Goal: Task Accomplishment & Management: Use online tool/utility

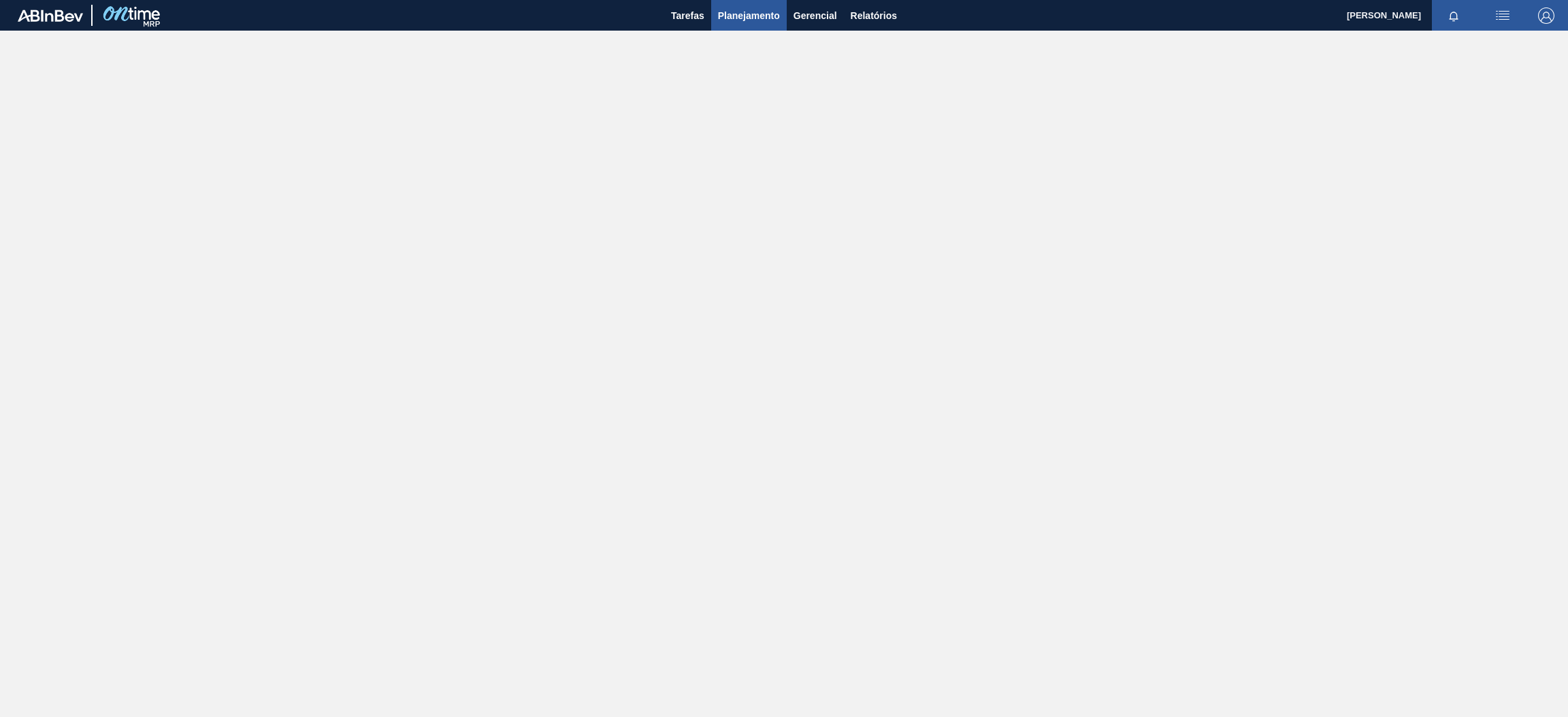
click at [747, 9] on span "Planejamento" at bounding box center [749, 16] width 62 height 16
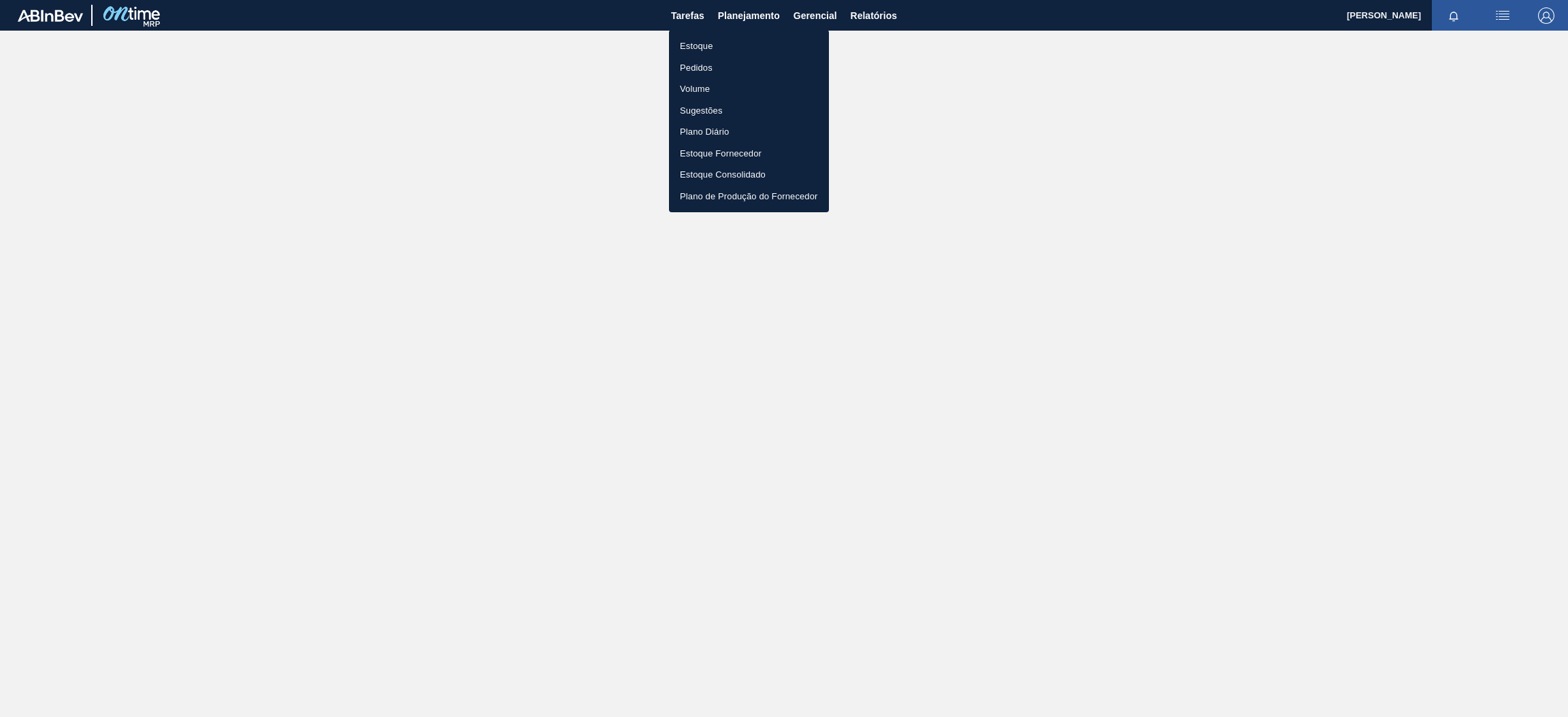
click at [751, 48] on li "Estoque" at bounding box center [749, 47] width 160 height 22
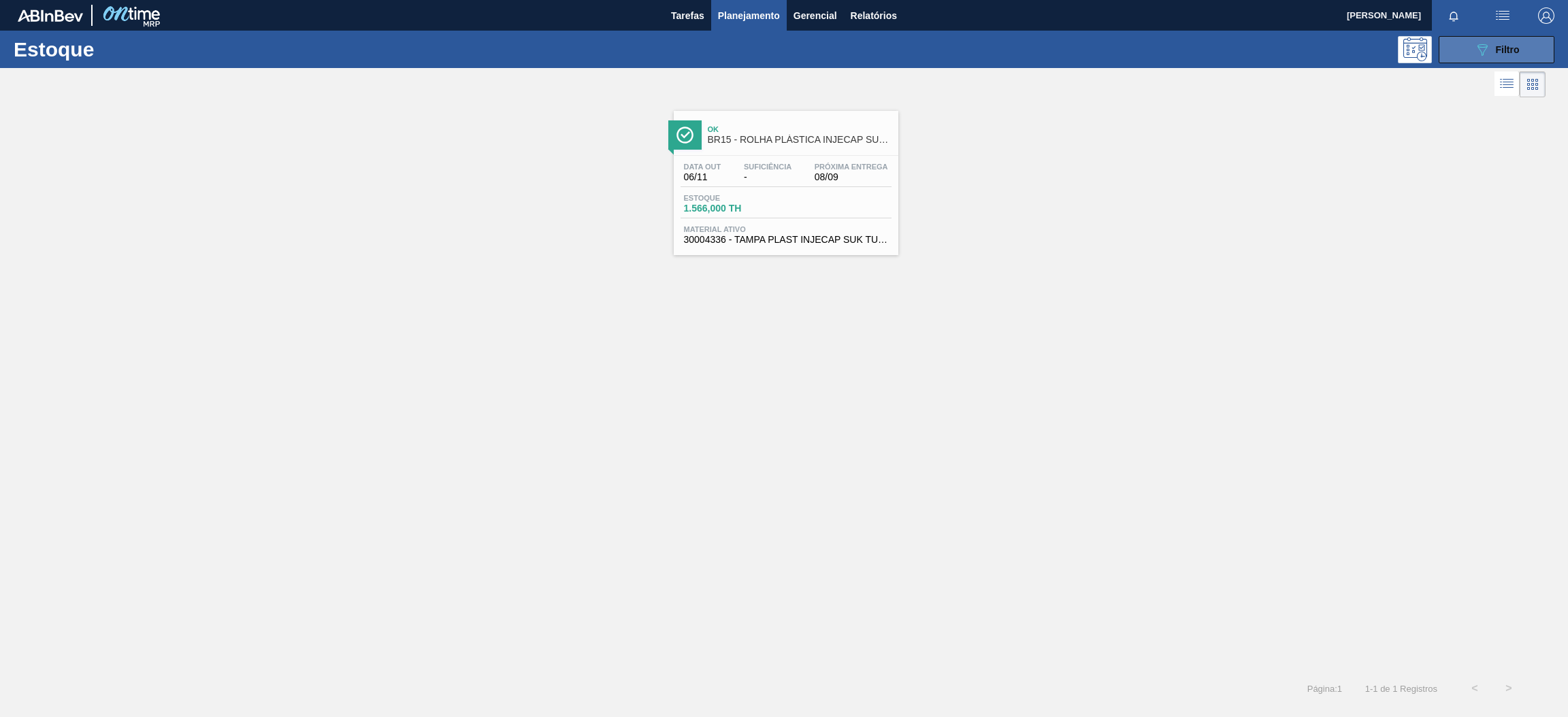
click at [1453, 47] on button "089F7B8B-B2A5-4AFE-B5C0-19BA573D28AC Filtro" at bounding box center [1497, 49] width 116 height 27
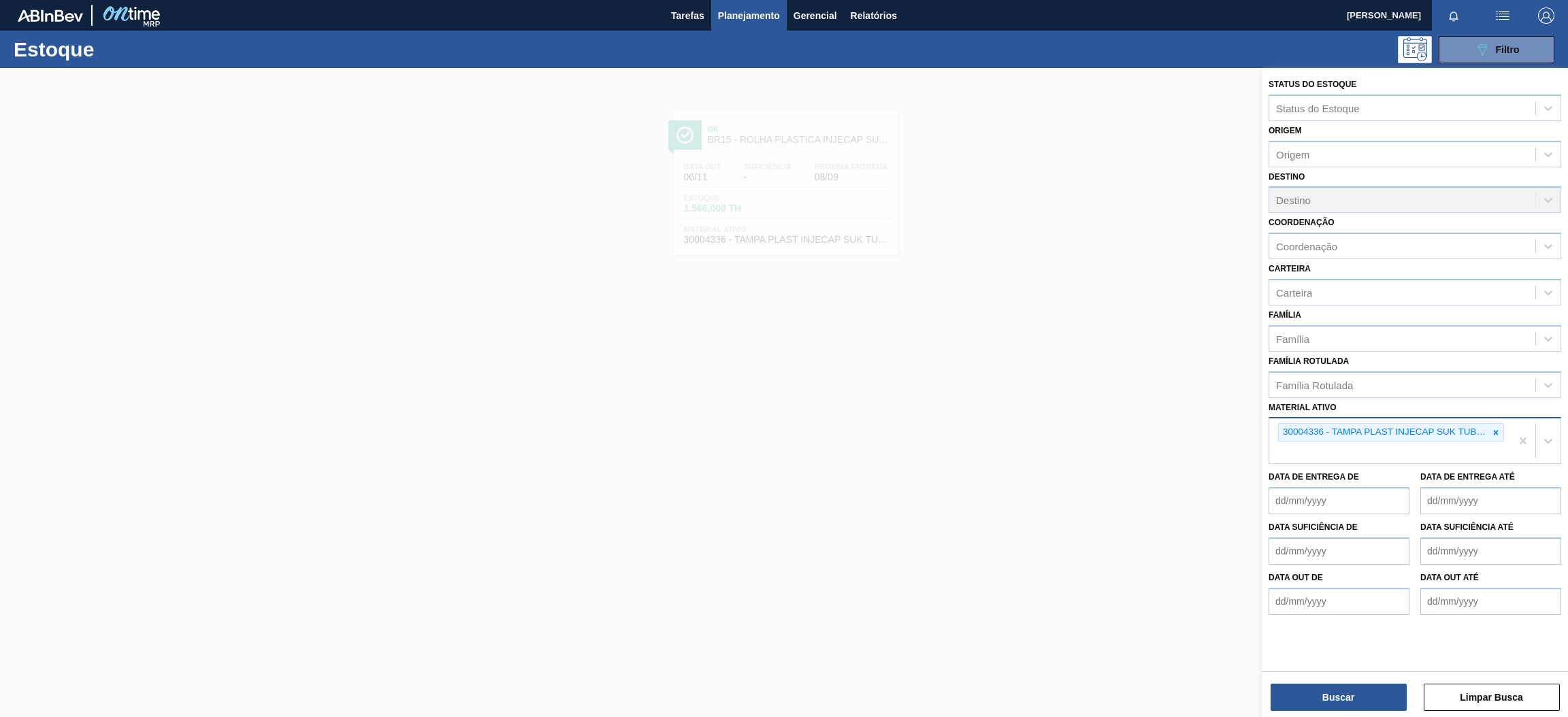
click at [1500, 430] on icon at bounding box center [1496, 432] width 9 height 9
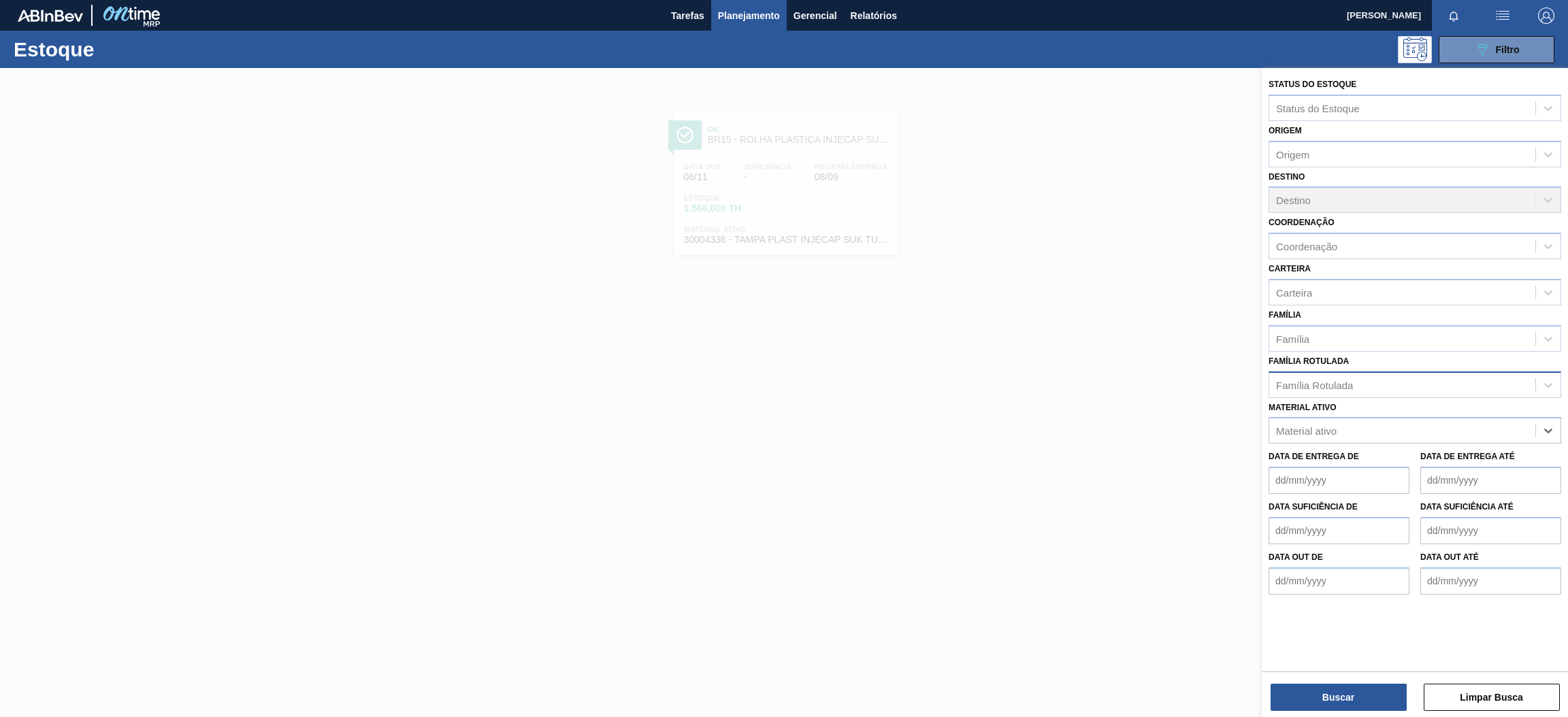
click at [1316, 375] on div "Família Rotulada" at bounding box center [1402, 384] width 266 height 19
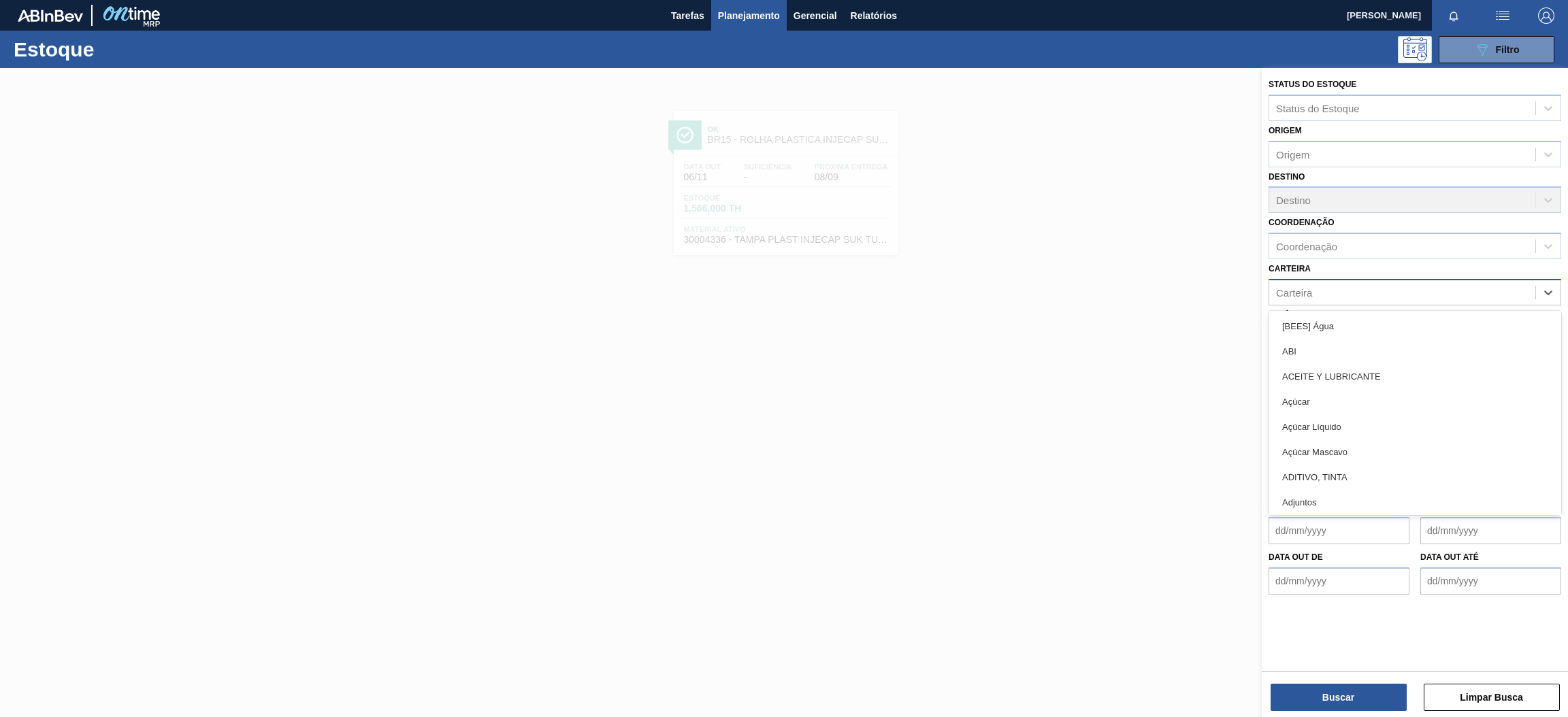
click at [1300, 289] on div "Carteira" at bounding box center [1294, 292] width 36 height 12
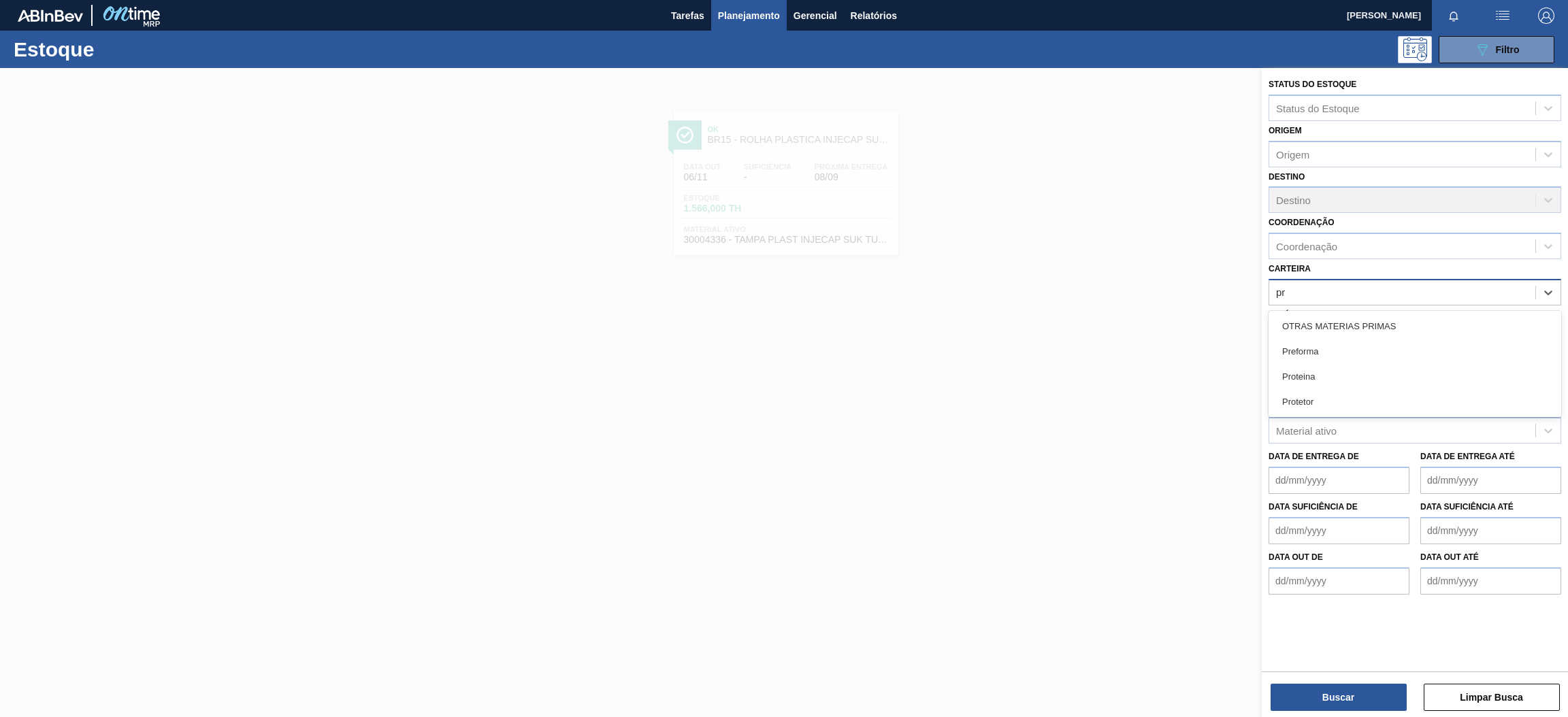
type input "pre"
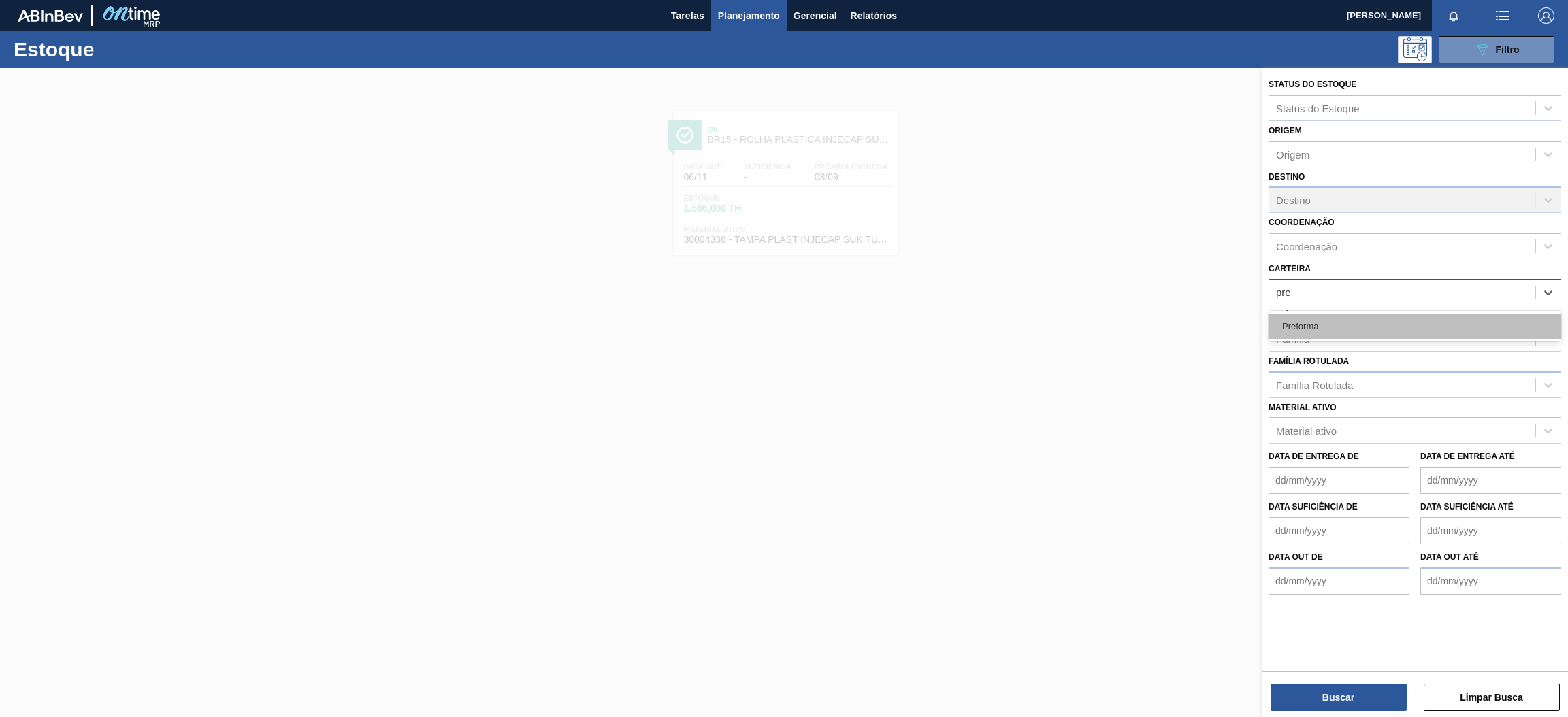
click at [1320, 334] on div "Preforma" at bounding box center [1414, 326] width 293 height 25
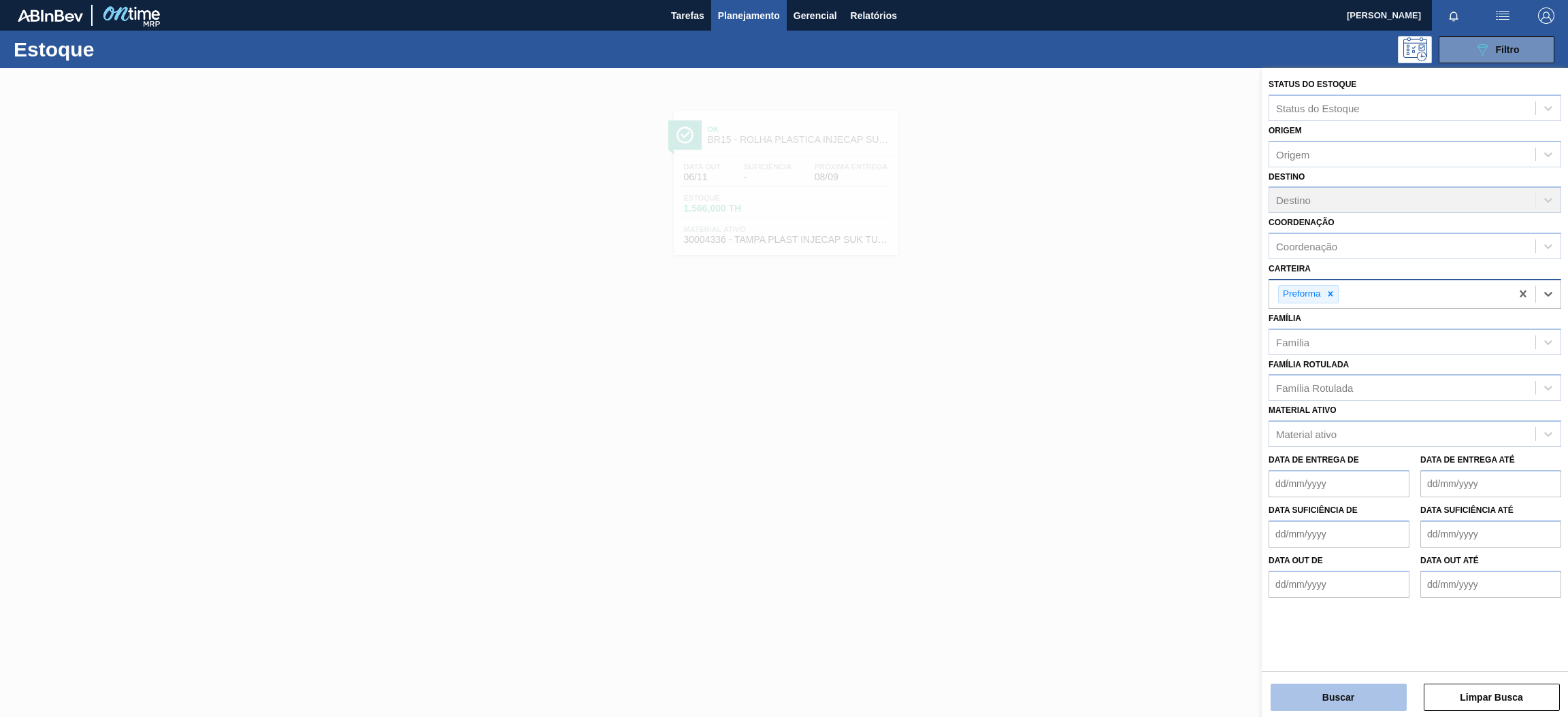
click at [1330, 698] on button "Buscar" at bounding box center [1338, 697] width 136 height 27
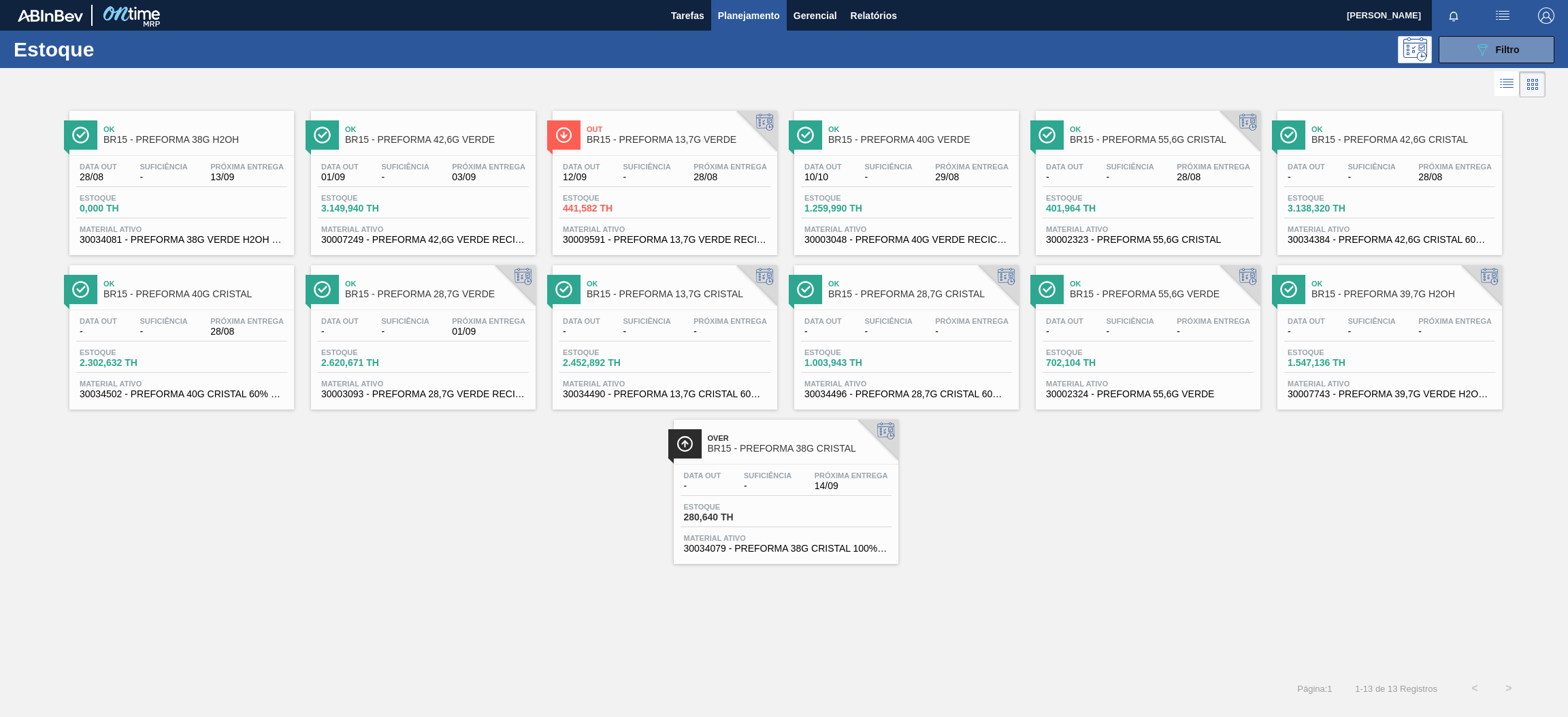
click at [410, 179] on span "-" at bounding box center [404, 177] width 47 height 10
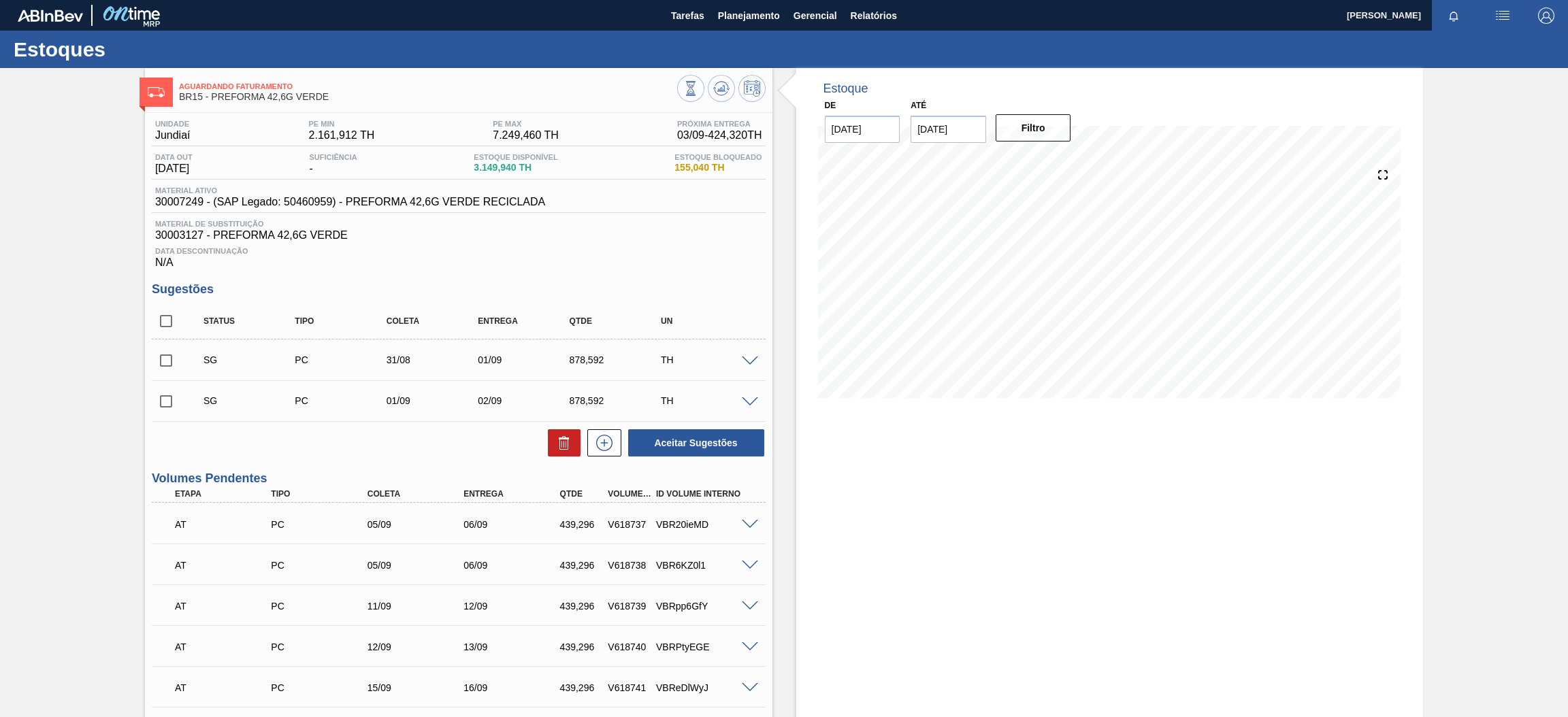
scroll to position [102, 0]
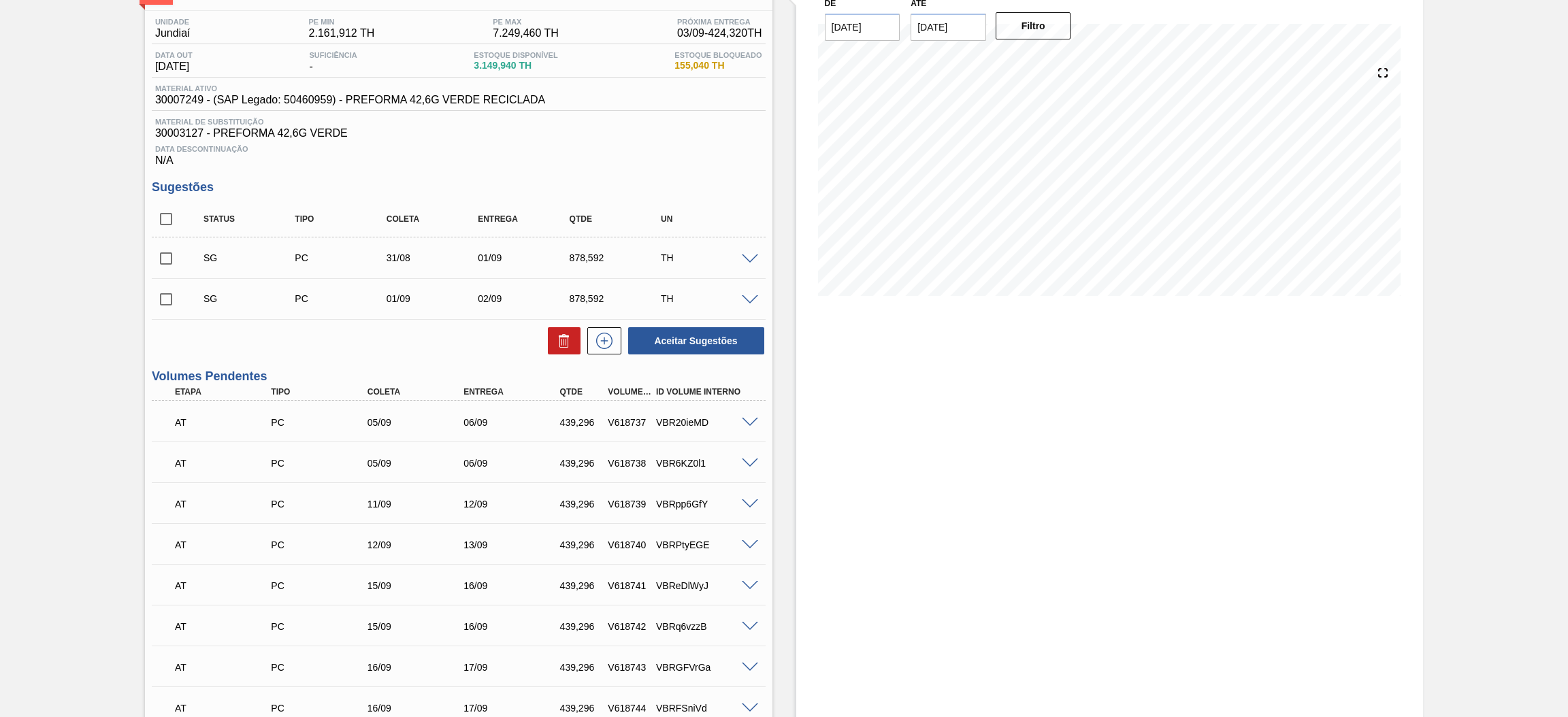
click at [745, 417] on div at bounding box center [751, 421] width 27 height 10
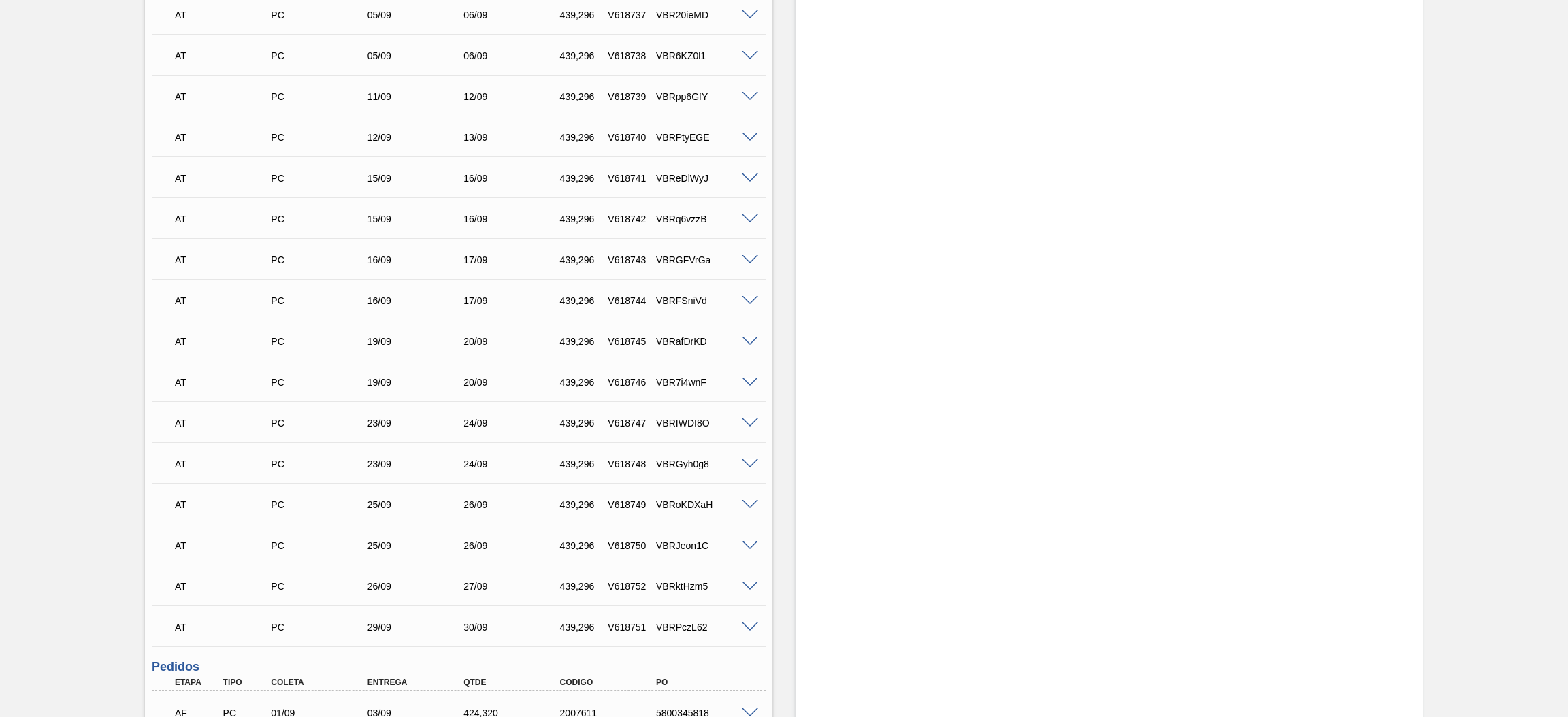
scroll to position [715, 0]
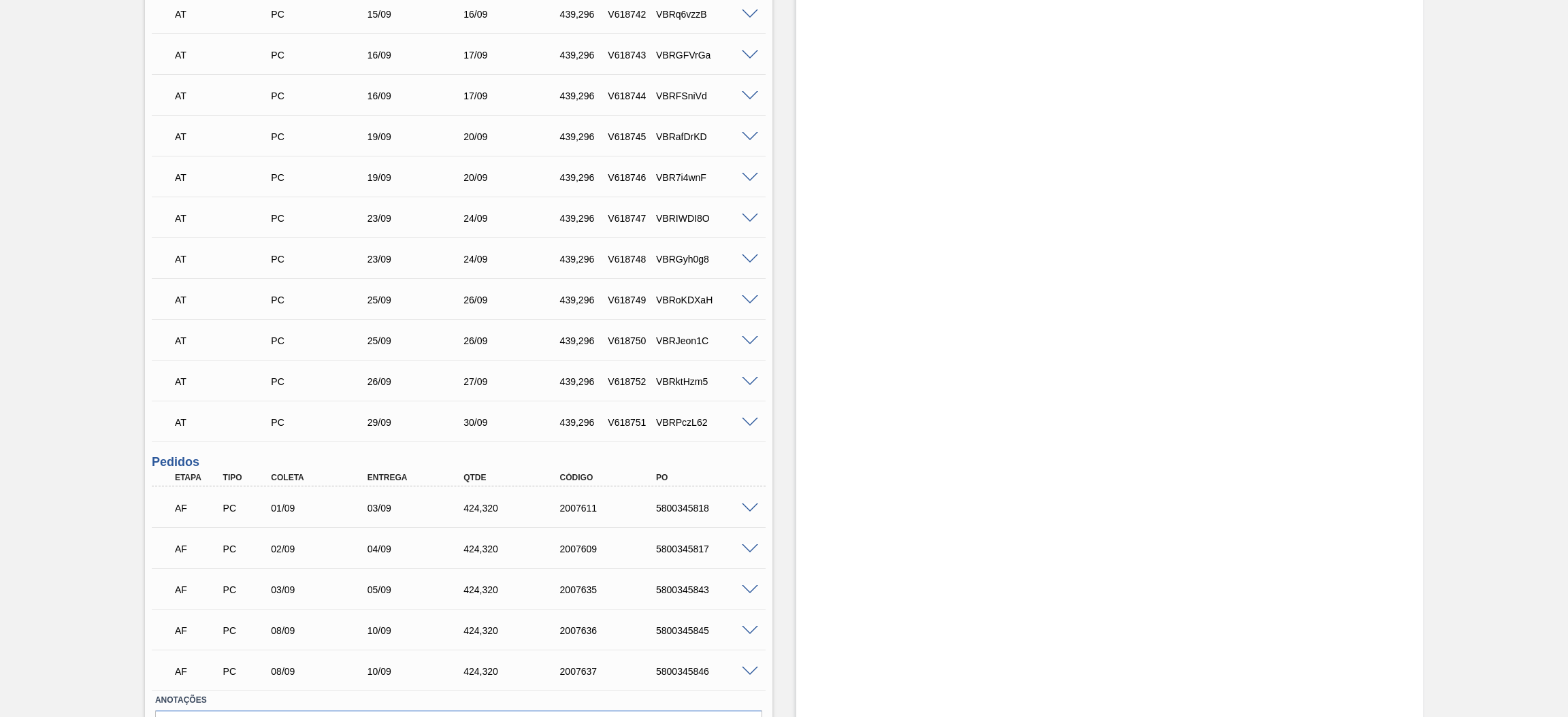
click at [752, 504] on span at bounding box center [750, 508] width 16 height 10
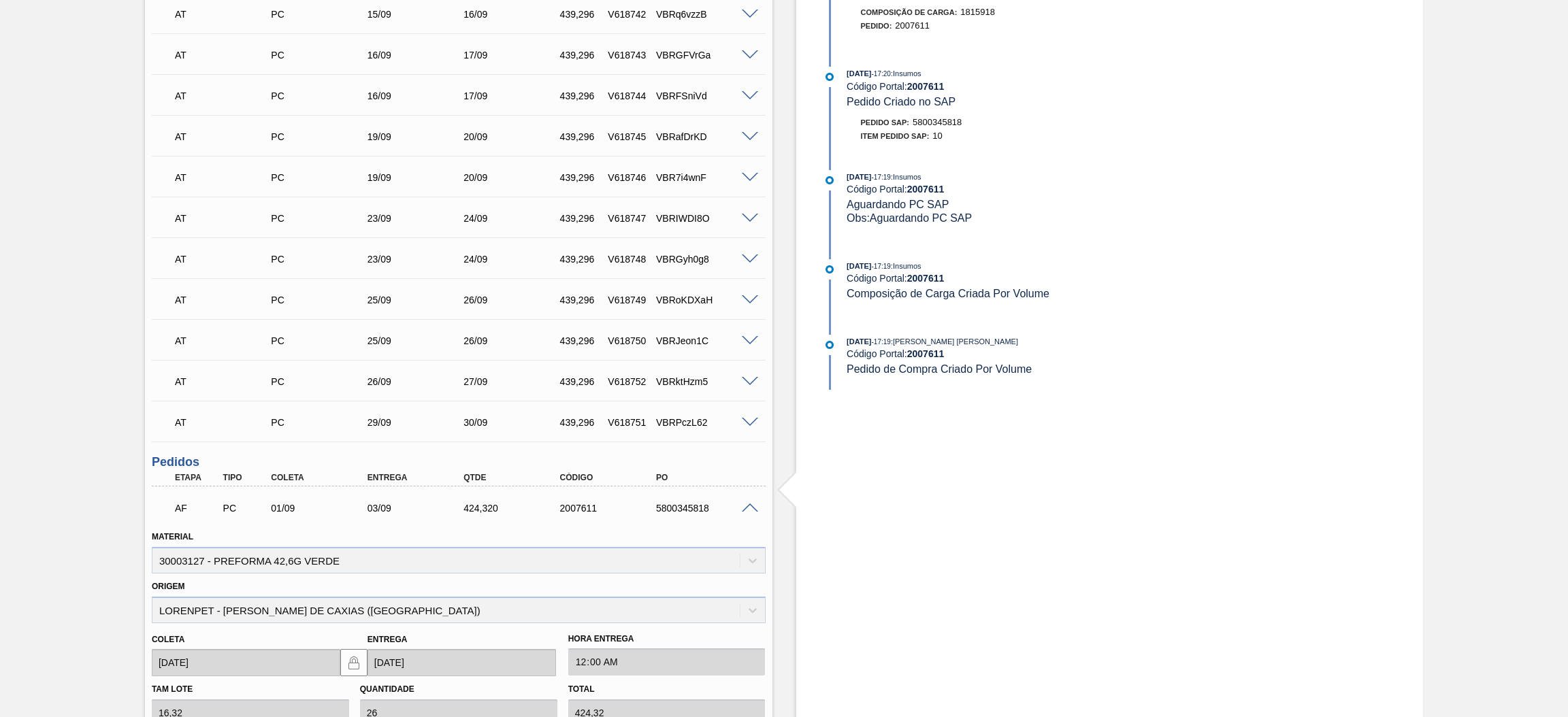
scroll to position [816, 0]
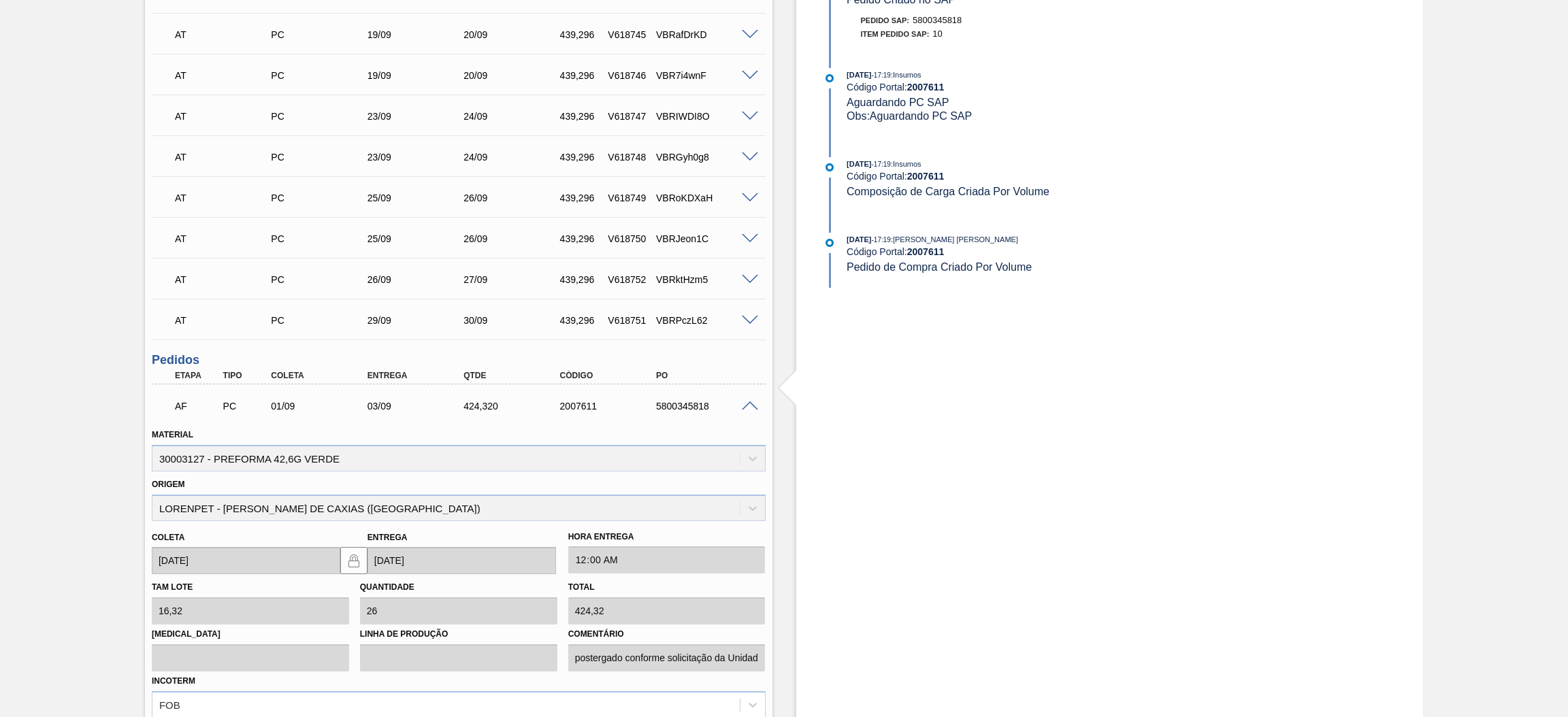
click at [755, 396] on div "AF PC 01/09 03/09 424,[PHONE_NUMBER] 5800345818" at bounding box center [459, 405] width 614 height 34
click at [751, 402] on span at bounding box center [750, 406] width 16 height 10
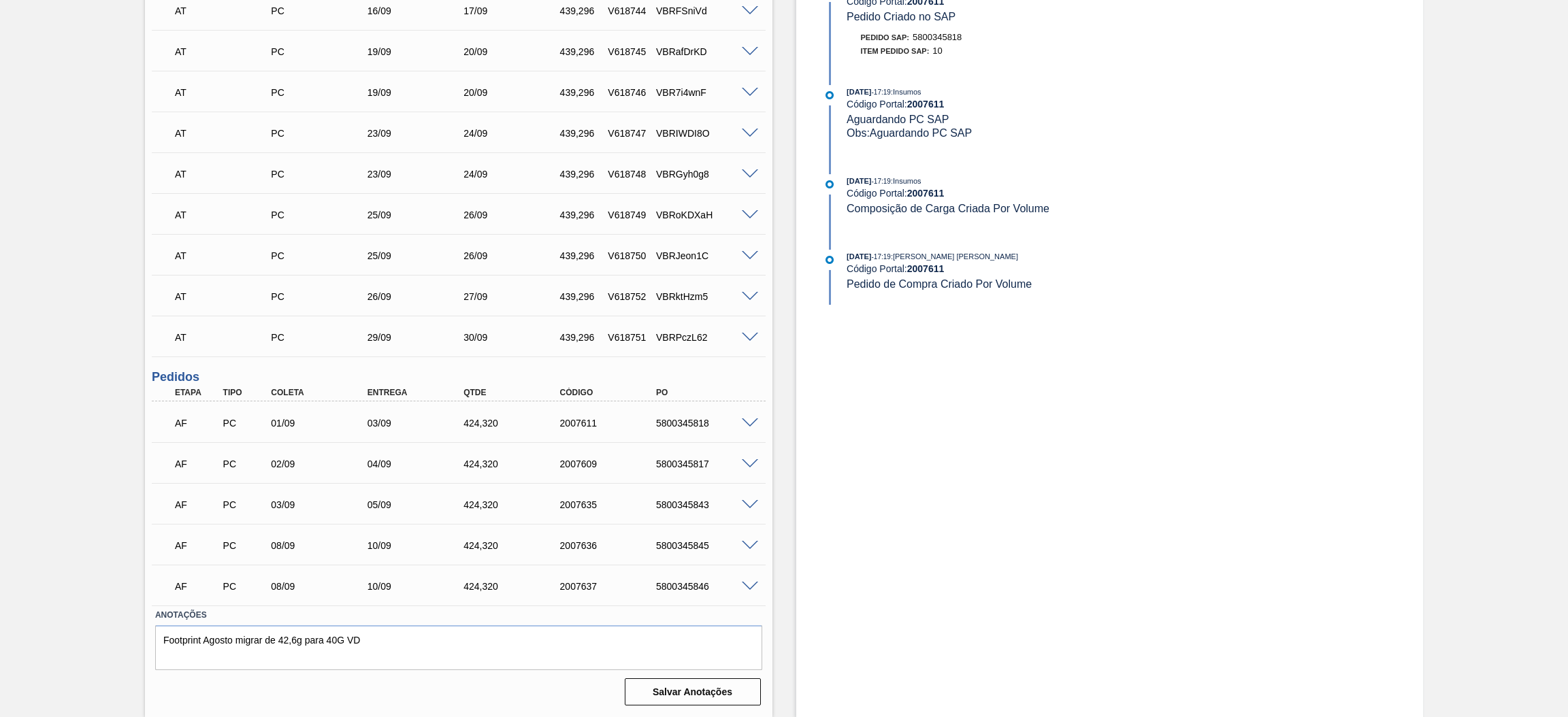
scroll to position [796, 0]
click at [746, 472] on div "AF PC 02/09 04/09 424,[PHONE_NUMBER] 5800345817" at bounding box center [459, 466] width 614 height 34
click at [746, 466] on span at bounding box center [750, 467] width 16 height 10
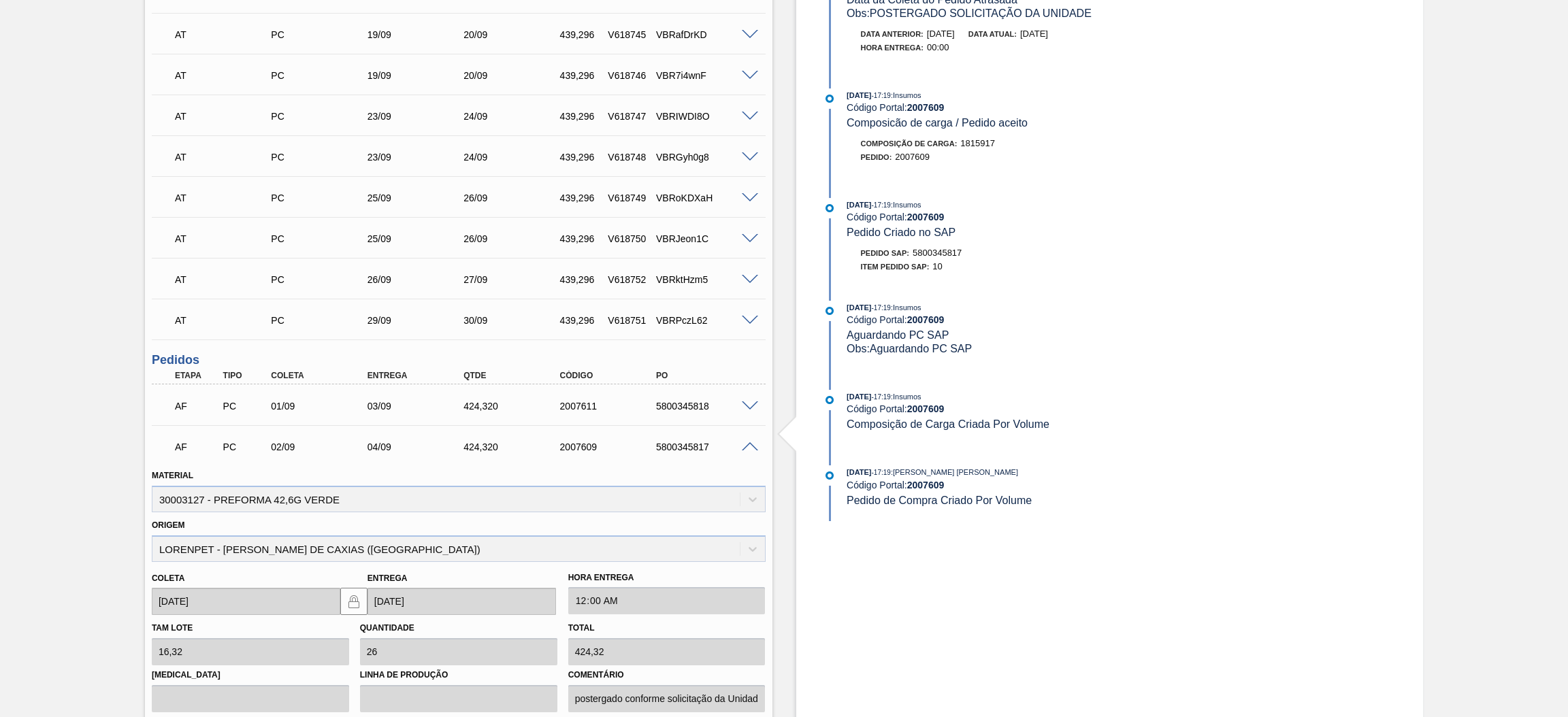
click at [744, 441] on div at bounding box center [751, 445] width 27 height 10
click at [744, 445] on span at bounding box center [750, 447] width 16 height 10
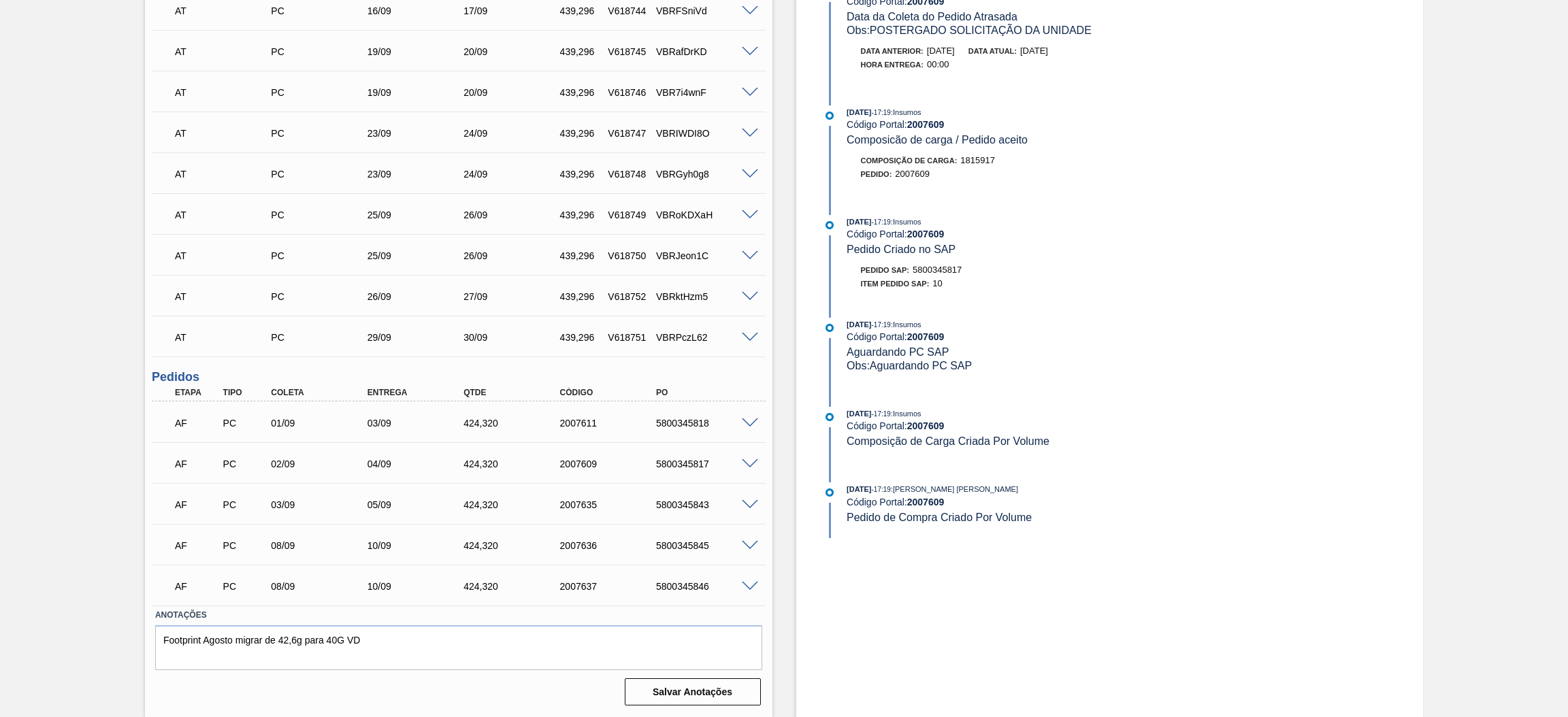
scroll to position [796, 0]
click at [750, 506] on span at bounding box center [750, 508] width 16 height 10
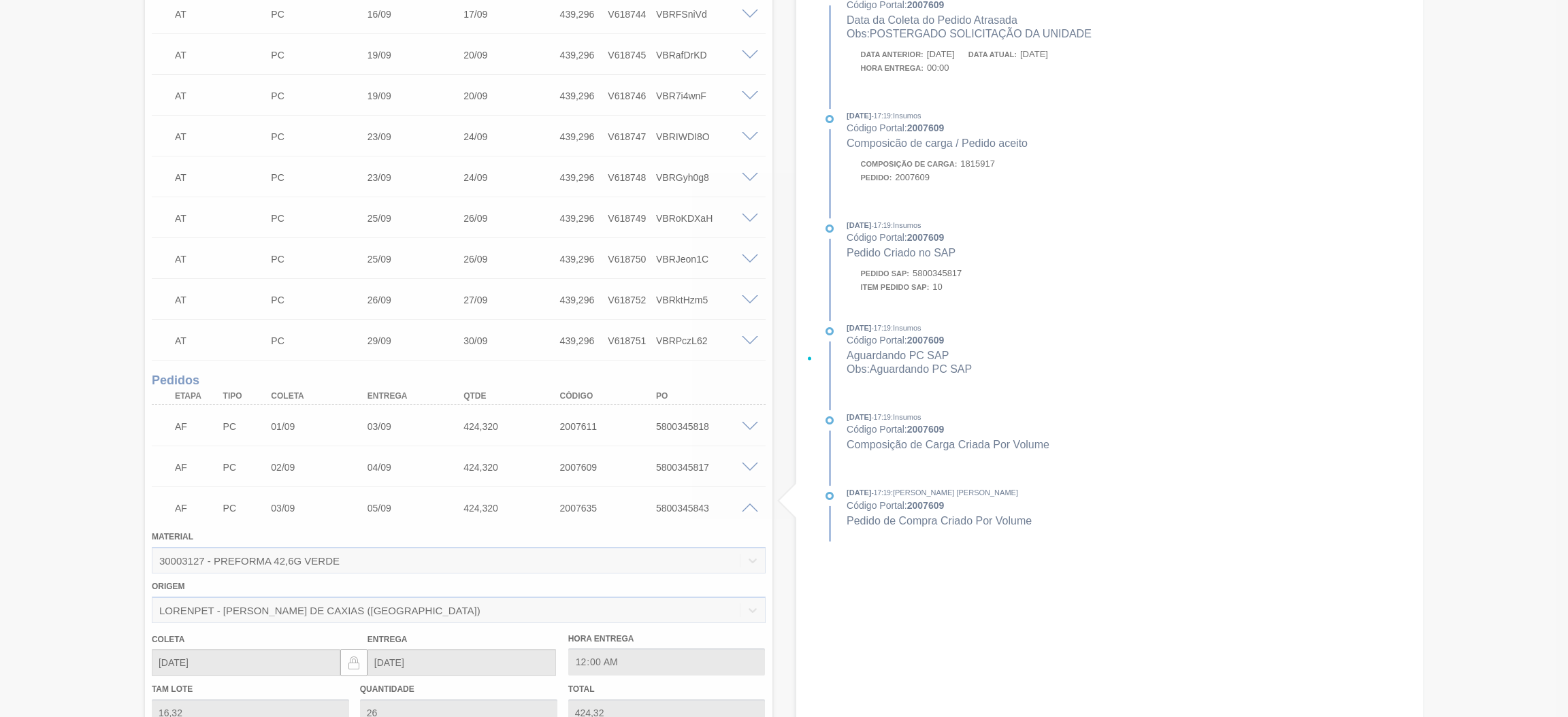
scroll to position [816, 0]
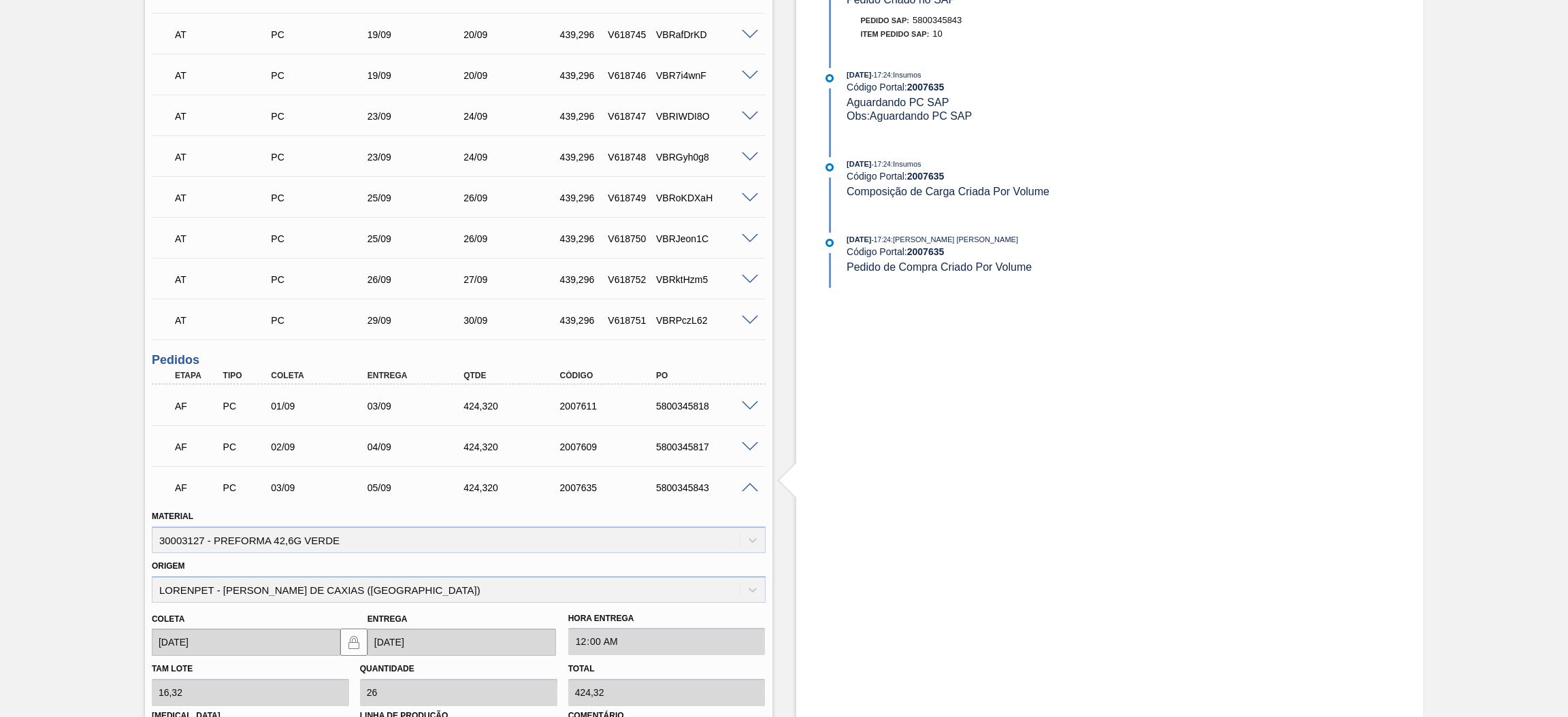
click at [747, 487] on span at bounding box center [750, 488] width 16 height 10
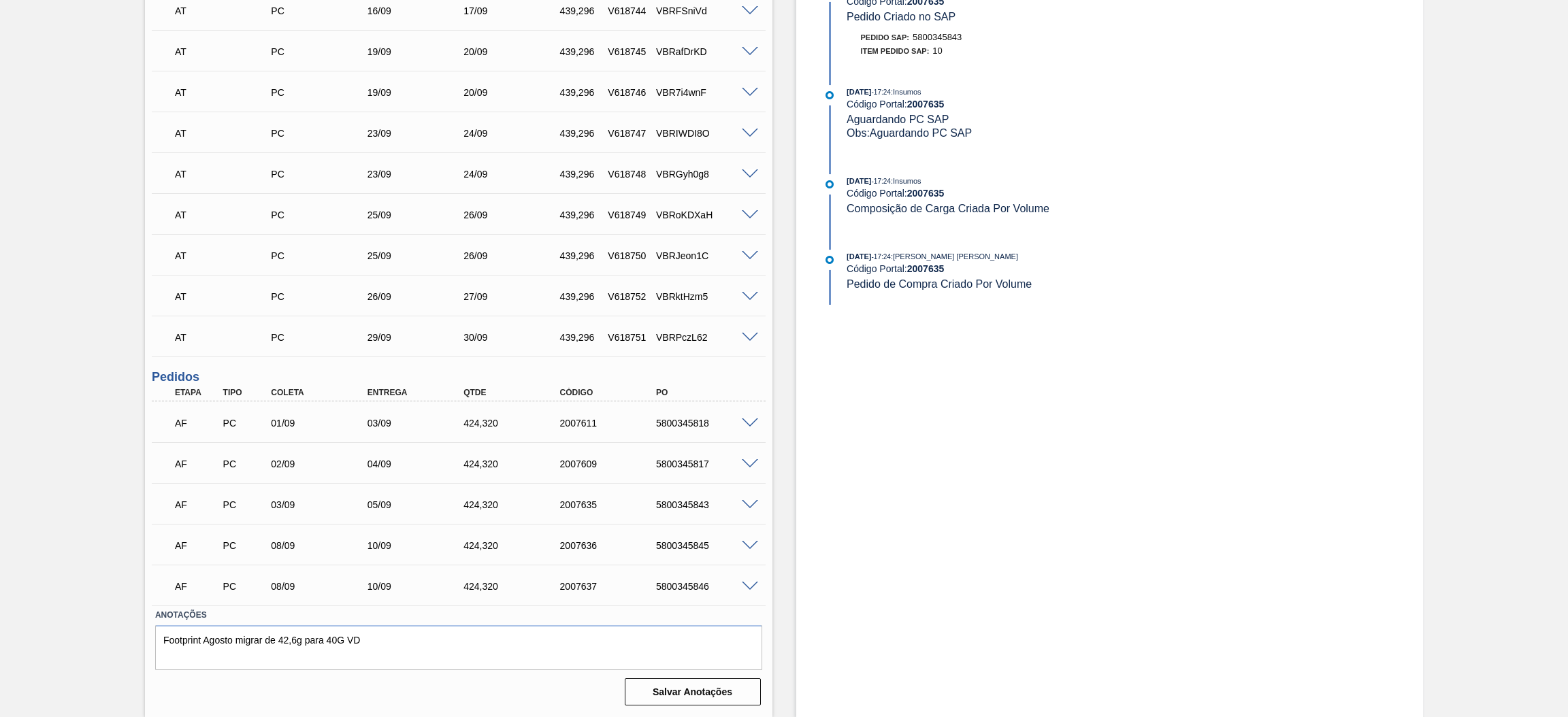
scroll to position [796, 0]
click at [750, 547] on span at bounding box center [750, 549] width 16 height 10
